Goal: Ask a question

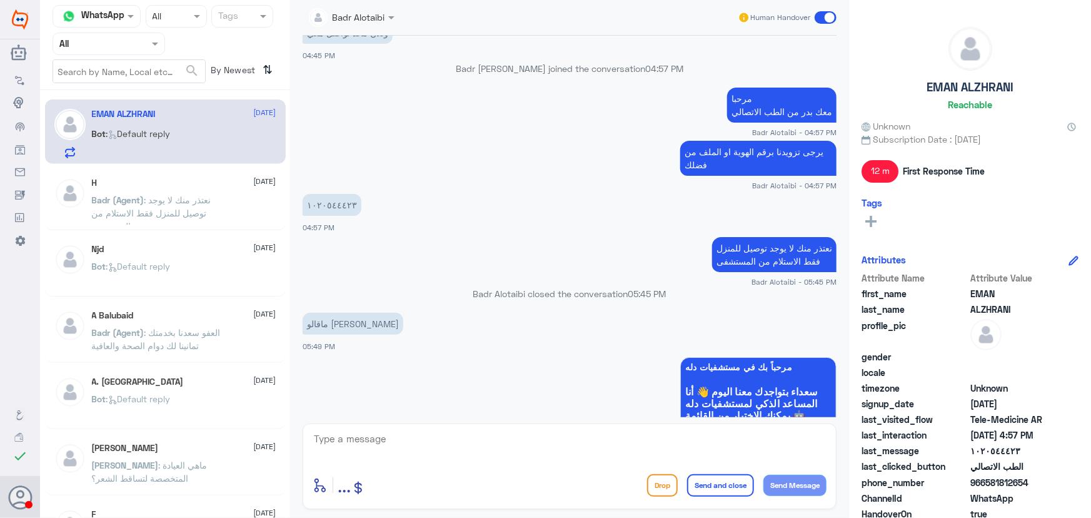
scroll to position [819, 0]
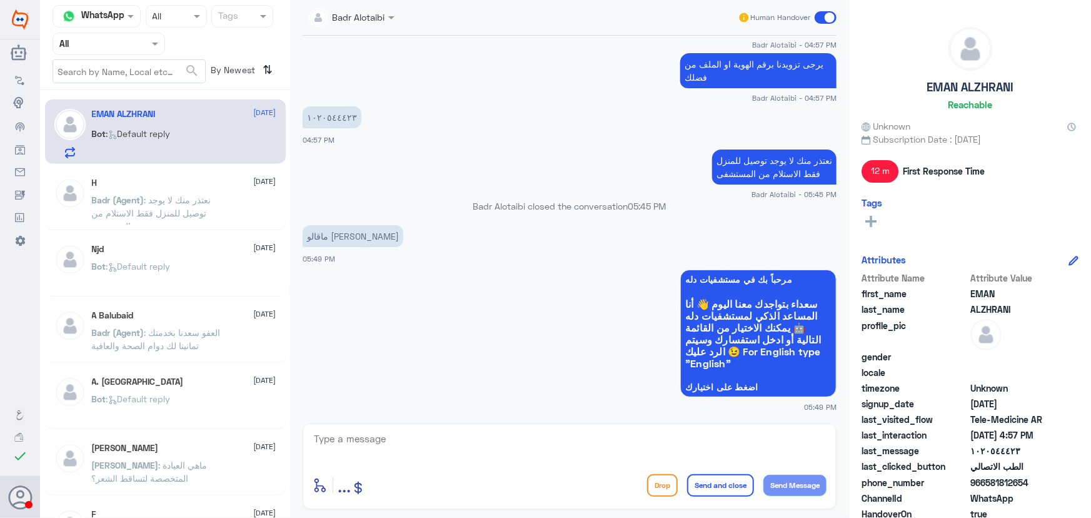
click at [81, 45] on input "text" at bounding box center [93, 43] width 69 height 14
click at [510, 349] on app-msgs-whats-app-list "مرحباً بك في مستشفيات دله سعداء بتواجدك معنا [DATE] 👋 أنا المساعد الذكي لمستشفي…" at bounding box center [570, 334] width 534 height 129
click at [128, 37] on input "text" at bounding box center [93, 43] width 69 height 14
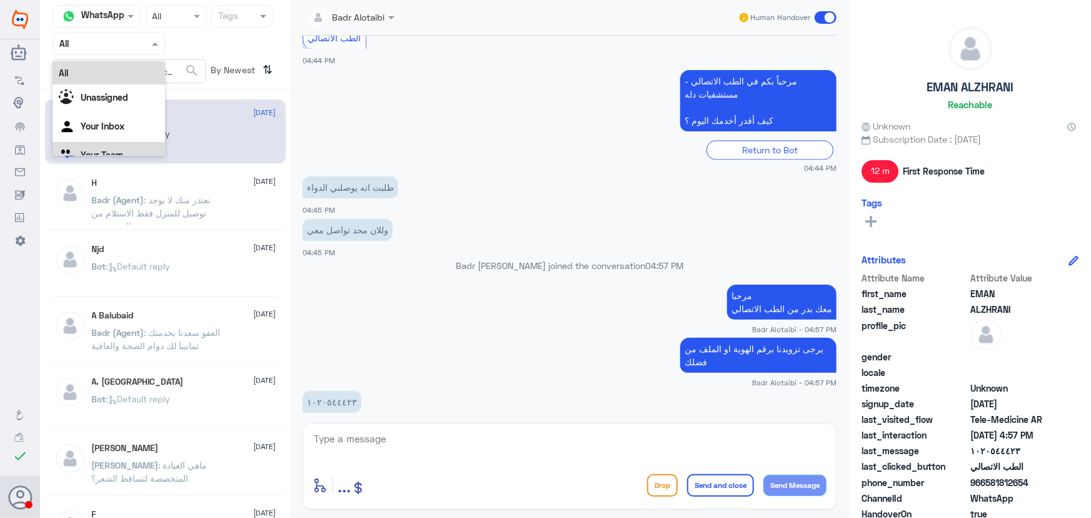
scroll to position [1526, 0]
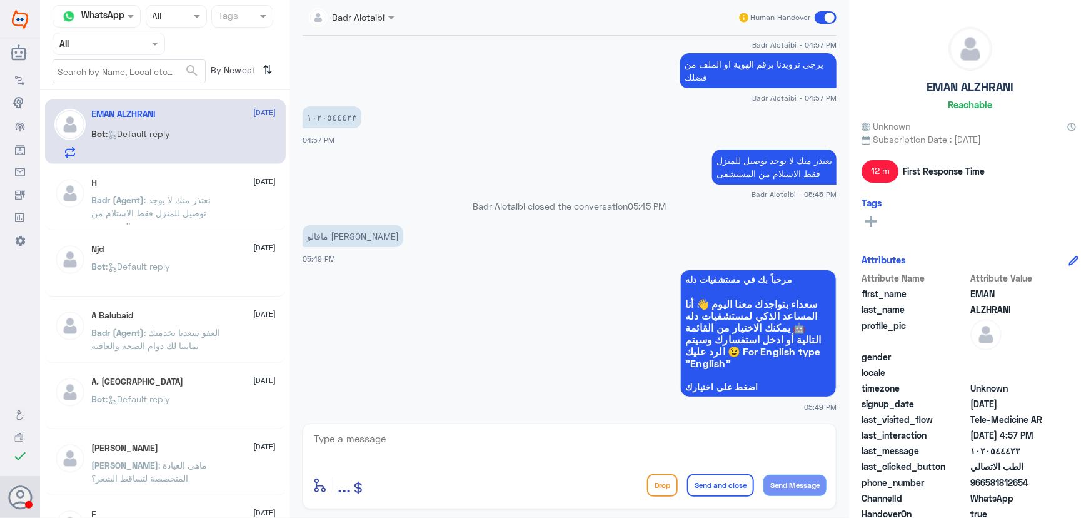
click at [134, 209] on span ": نعتذر منك لا يوجد توصيل للمنزل فقط الاستلام من المستشفى" at bounding box center [151, 212] width 119 height 37
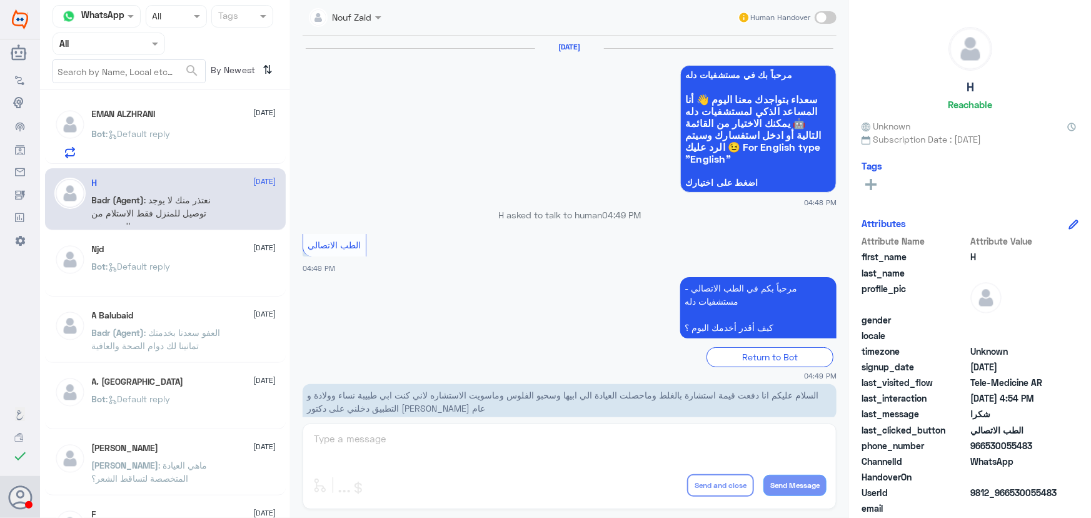
scroll to position [595, 0]
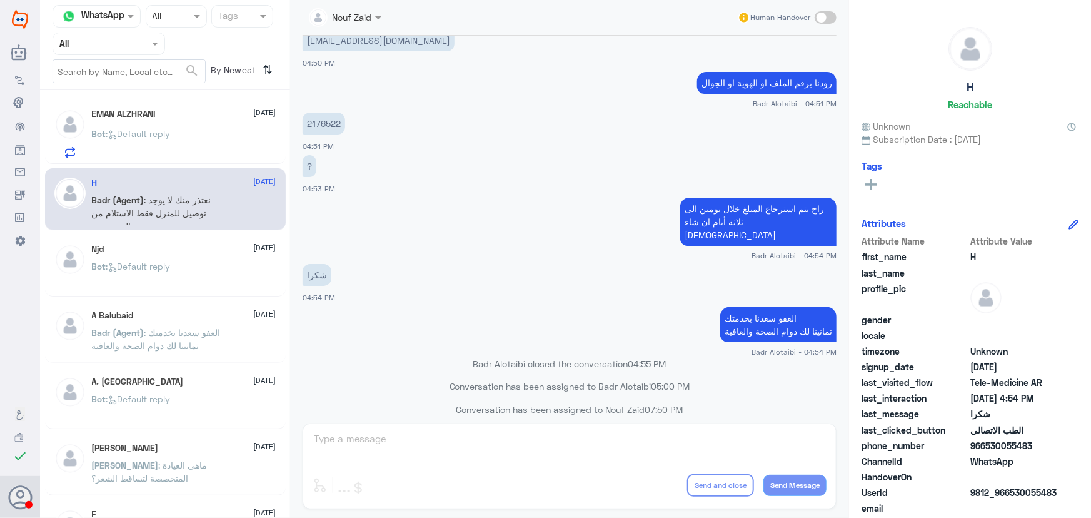
click at [192, 148] on div "Bot : Default reply" at bounding box center [184, 144] width 184 height 28
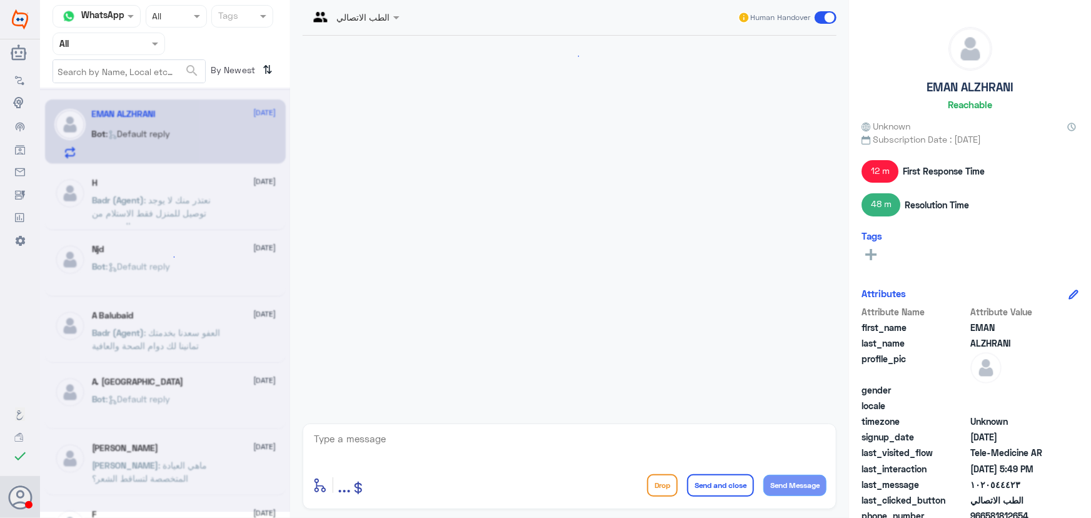
scroll to position [681, 0]
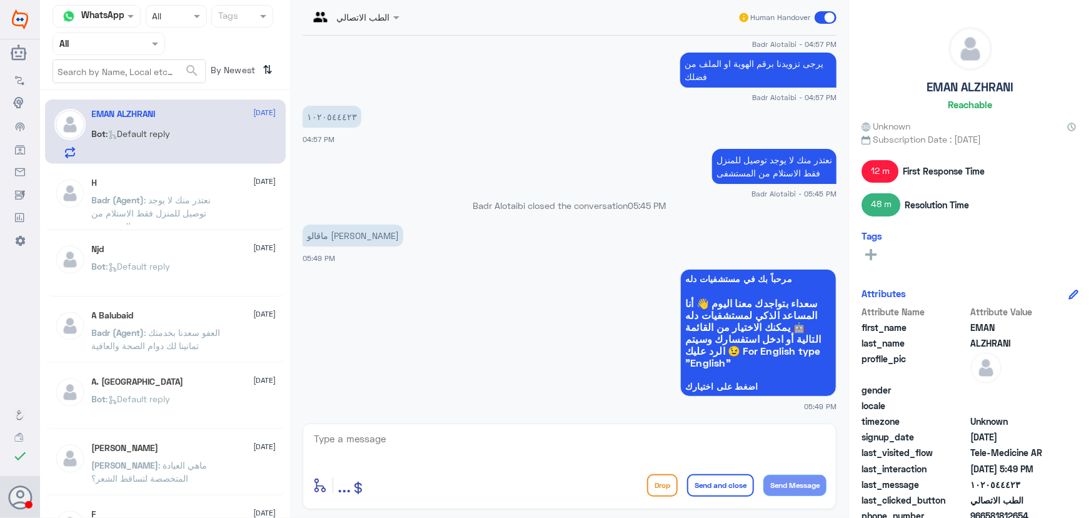
click at [819, 21] on span at bounding box center [826, 17] width 22 height 13
click at [0, 0] on input "checkbox" at bounding box center [0, 0] width 0 height 0
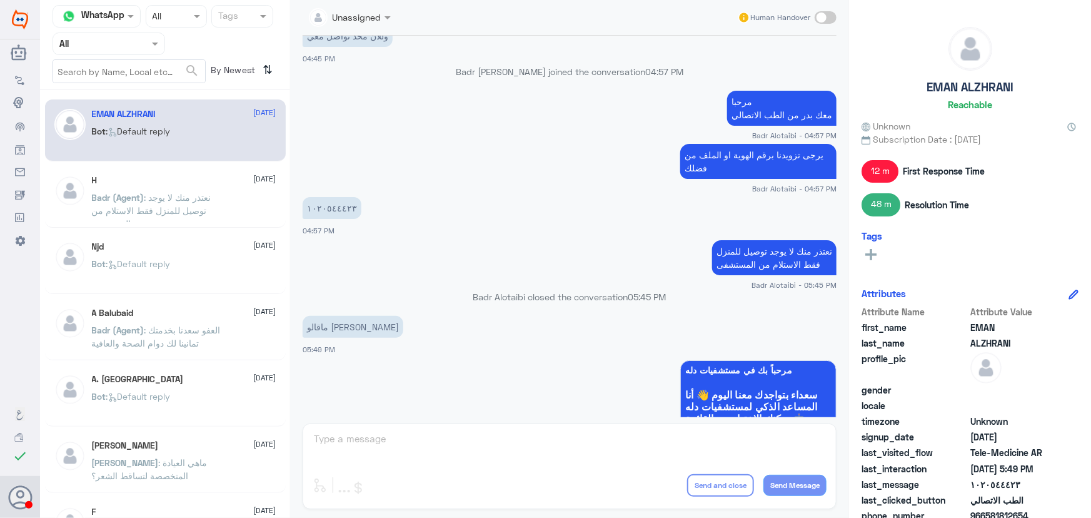
scroll to position [533, 0]
